Goal: Ask a question

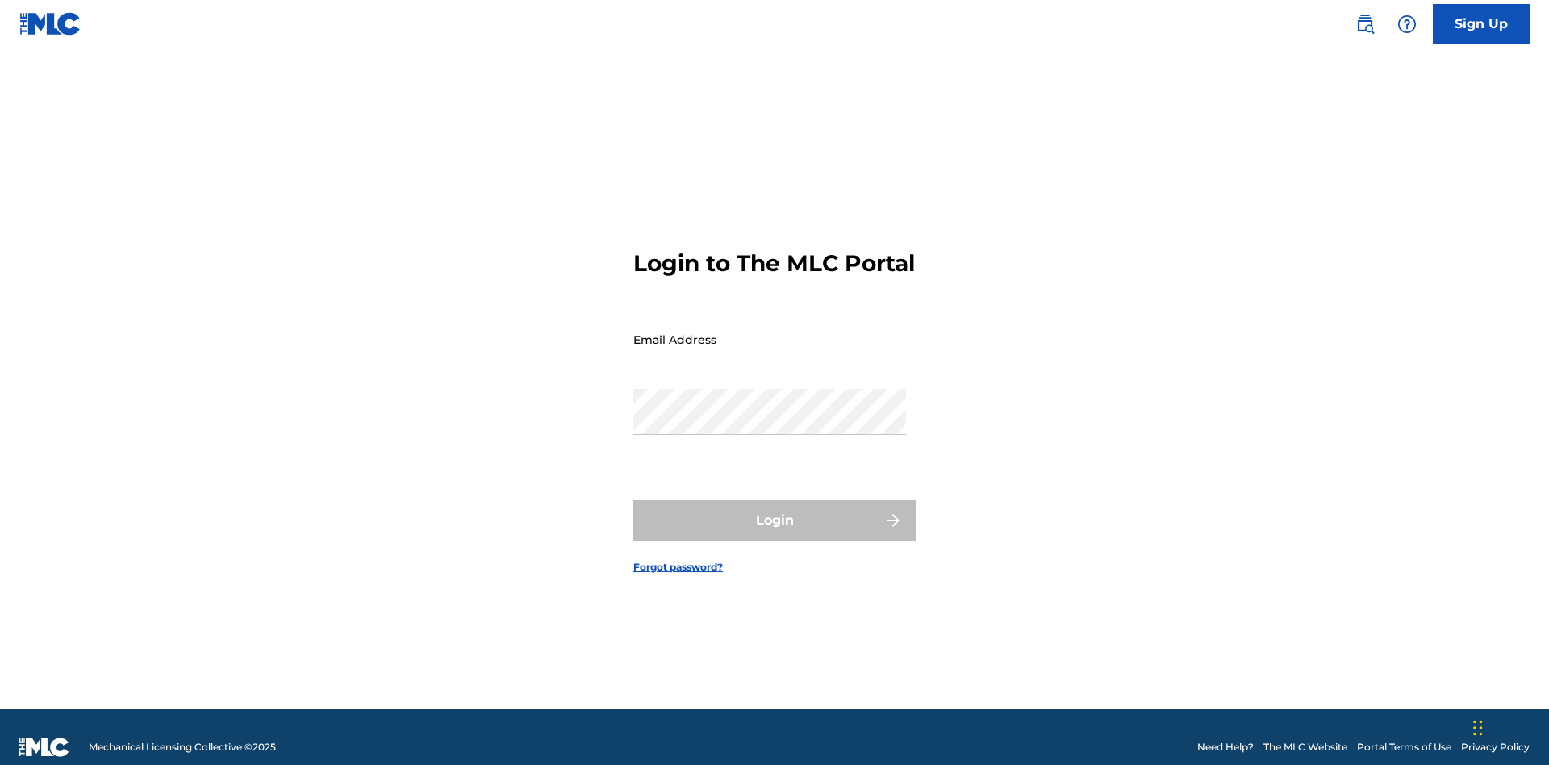
scroll to position [21, 0]
click at [769, 331] on input "Email Address" at bounding box center [769, 339] width 273 height 46
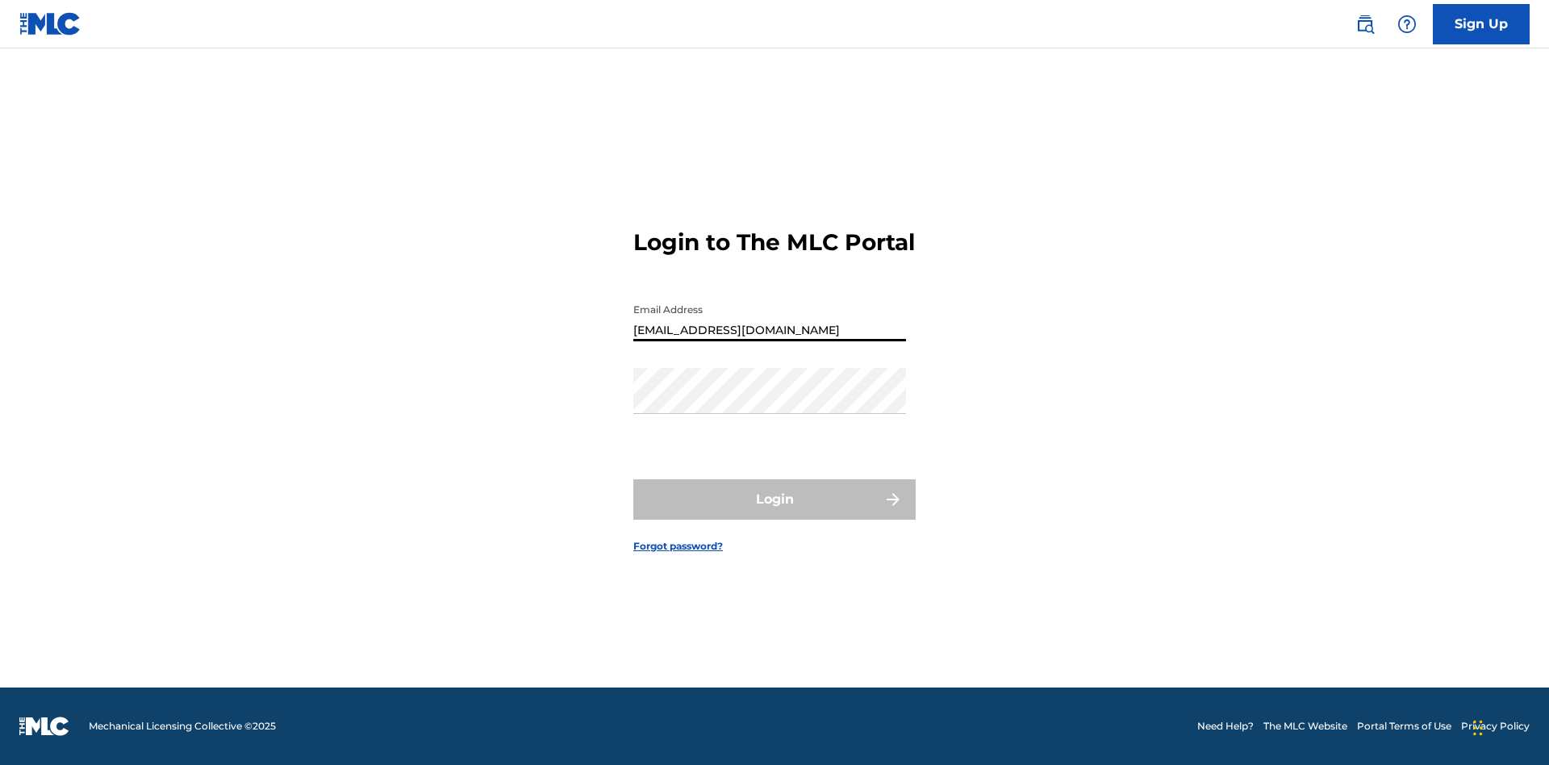
type input "Duke.McTesterson@gmail.com"
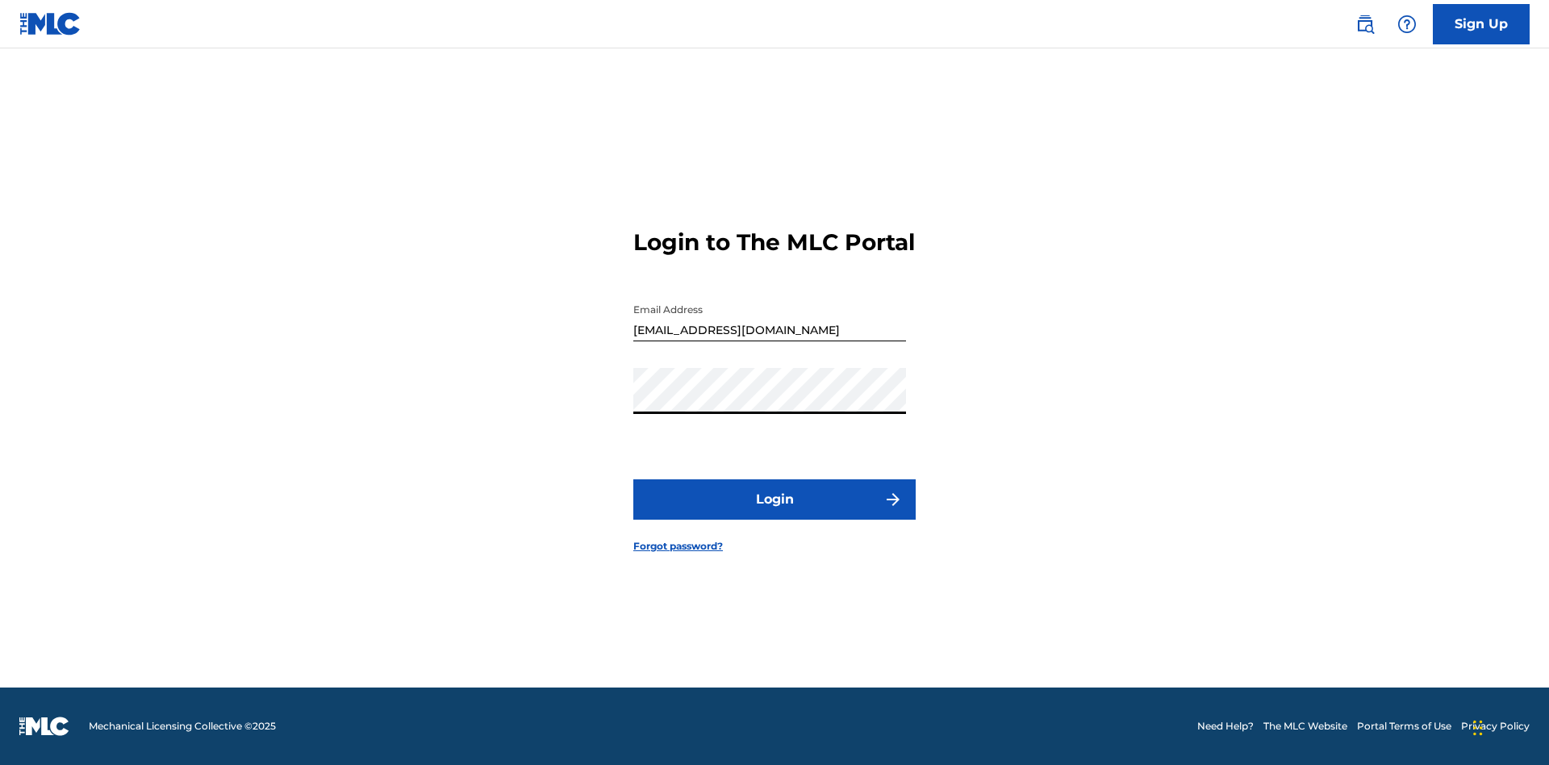
click at [774, 513] on button "Login" at bounding box center [774, 499] width 282 height 40
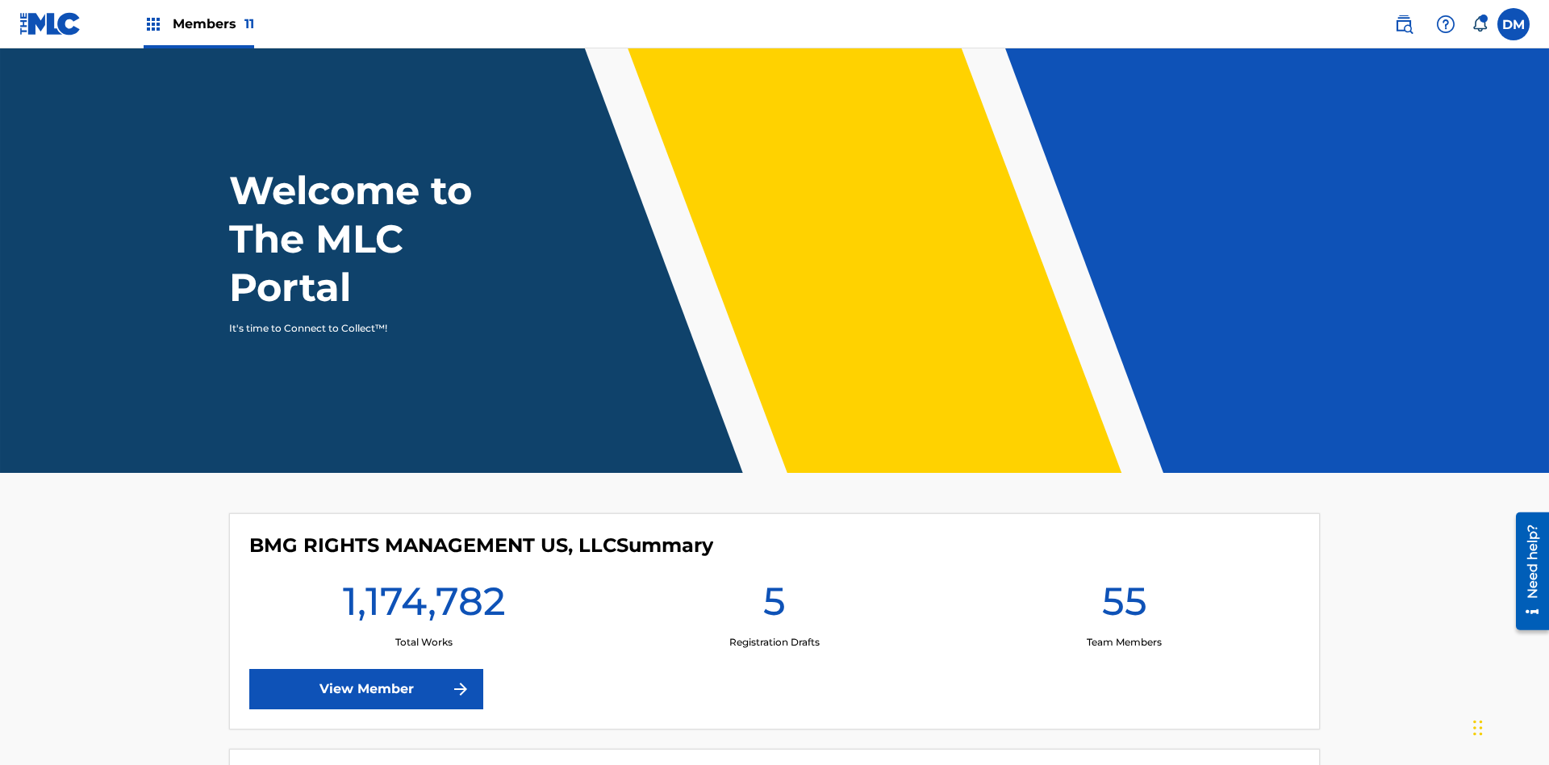
click at [1445, 23] on img at bounding box center [1445, 24] width 19 height 19
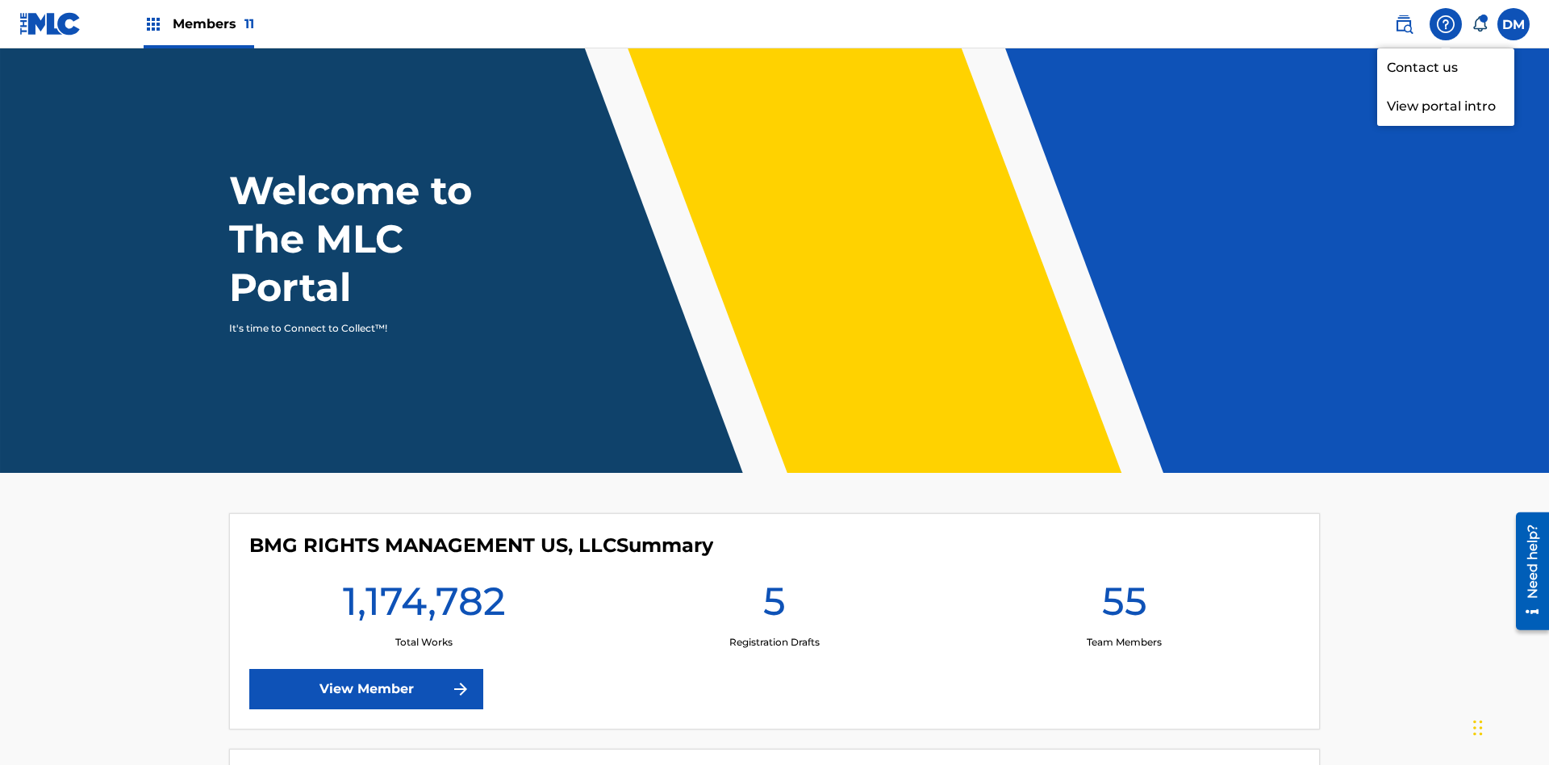
click at [1445, 67] on link "Contact us" at bounding box center [1445, 67] width 137 height 39
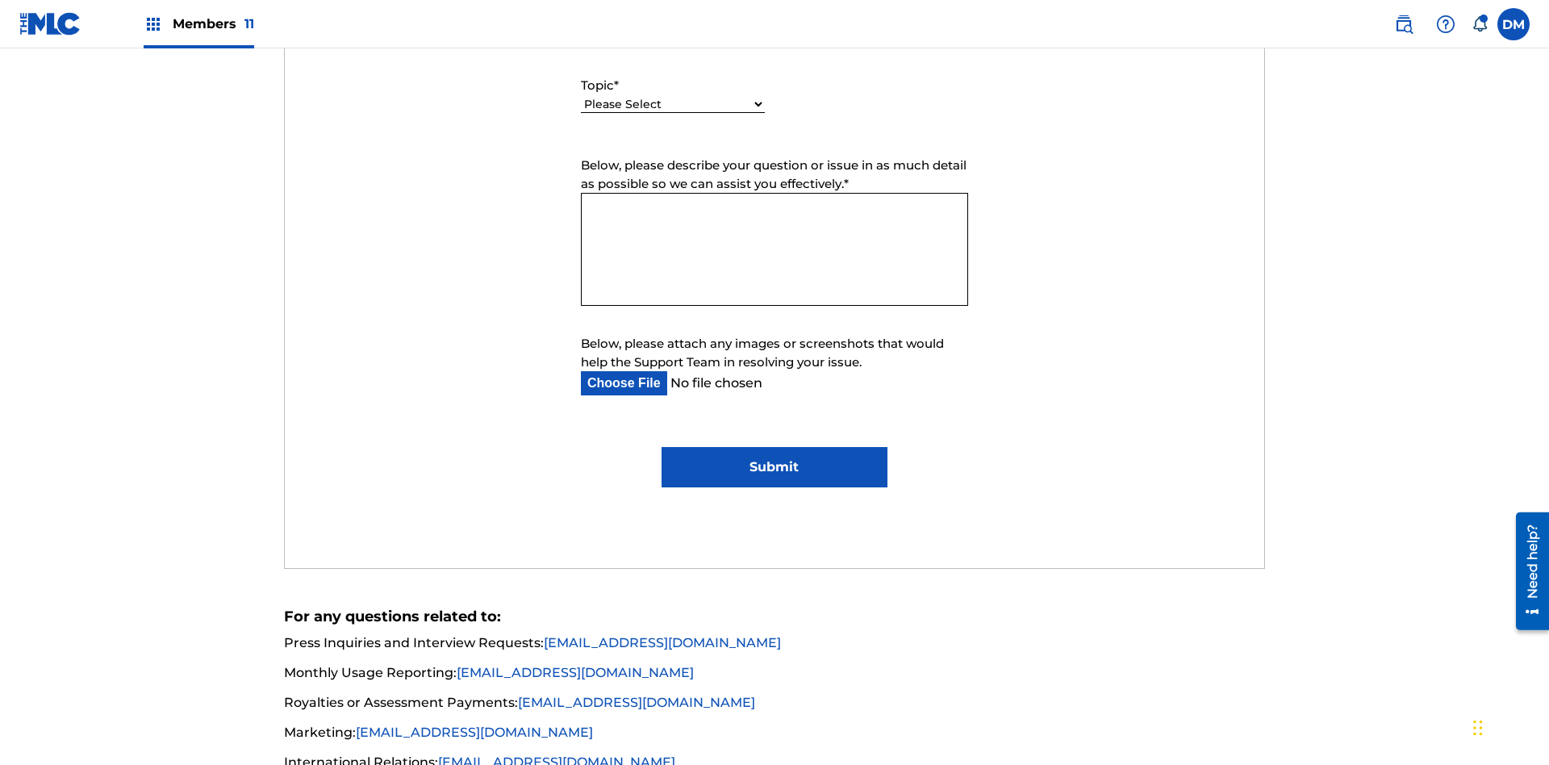
select select "I need help with managing my catalog"
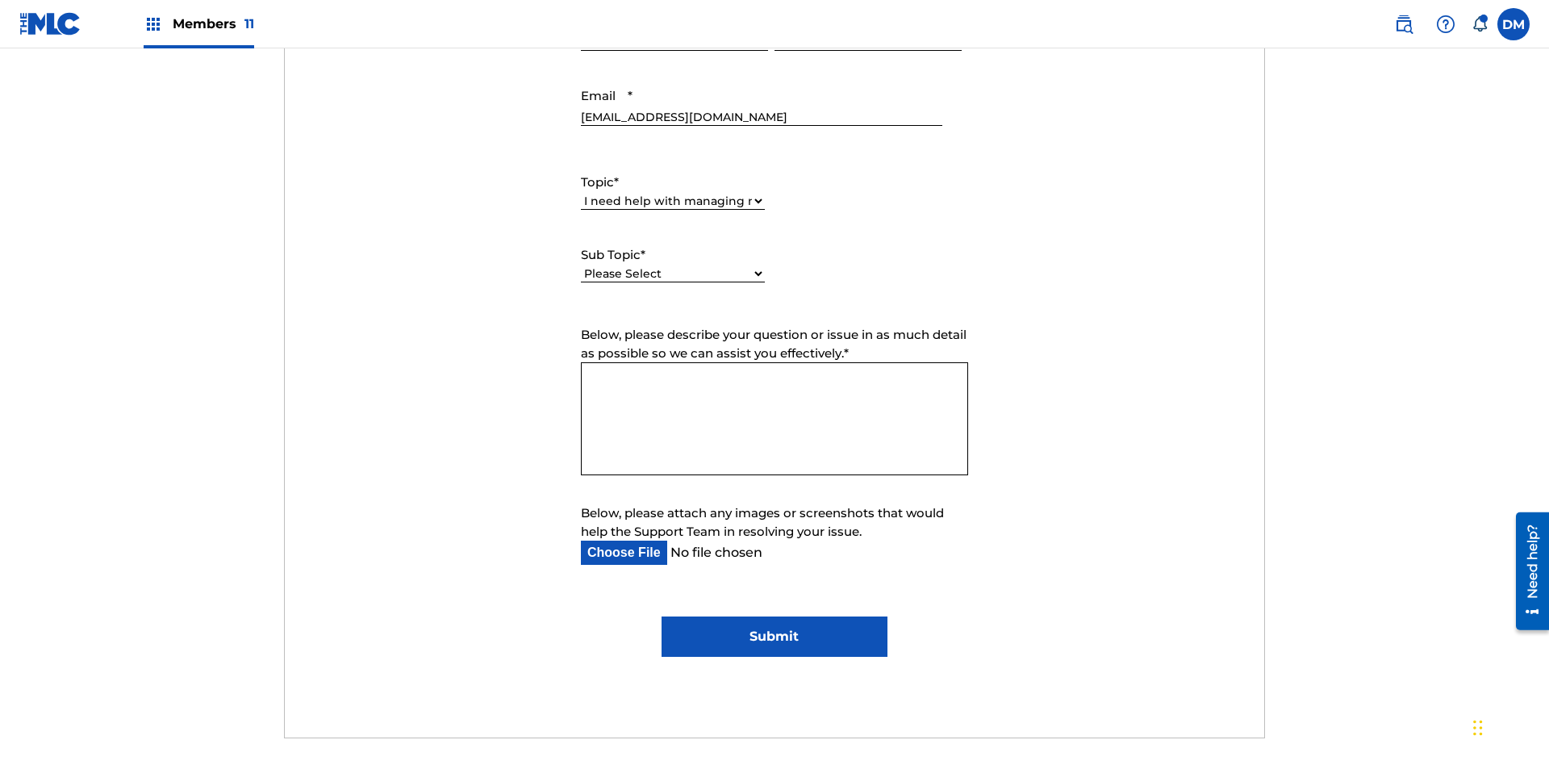
click at [673, 265] on select "Please Select I need help with CWR I need help registering my work(s) in The ML…" at bounding box center [673, 273] width 184 height 17
